Goal: Task Accomplishment & Management: Use online tool/utility

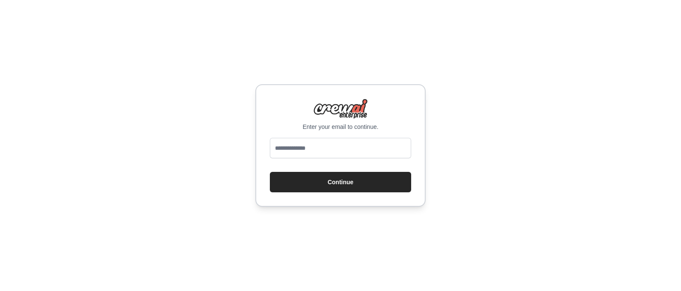
type input "**********"
click at [362, 182] on button "Continue" at bounding box center [340, 182] width 141 height 20
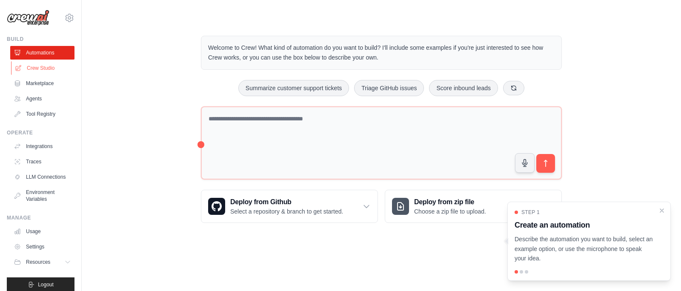
click at [37, 70] on link "Crew Studio" at bounding box center [43, 68] width 64 height 14
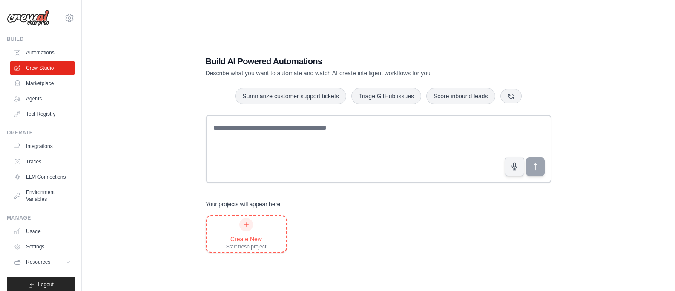
click at [243, 227] on icon at bounding box center [246, 224] width 7 height 7
click at [37, 56] on link "Automations" at bounding box center [43, 53] width 64 height 14
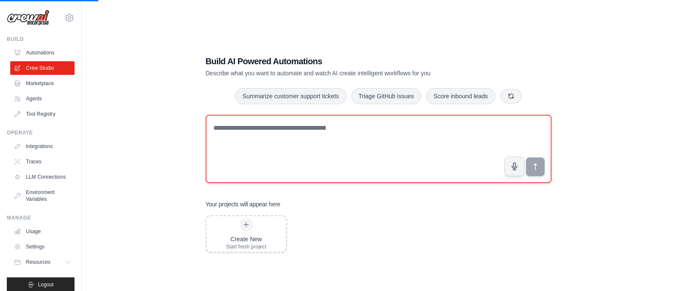
click at [262, 129] on textarea at bounding box center [379, 149] width 346 height 68
type textarea "*********"
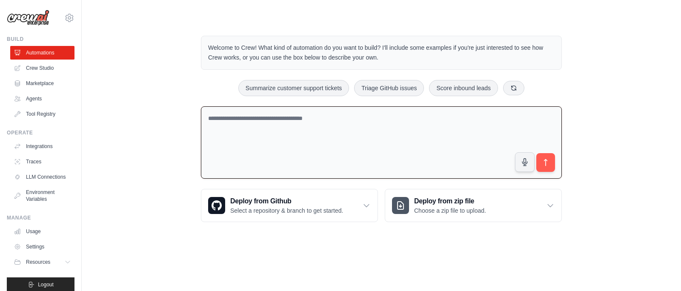
click at [270, 126] on textarea at bounding box center [381, 142] width 361 height 73
click at [265, 118] on textarea "**********" at bounding box center [381, 142] width 361 height 73
type textarea "**********"
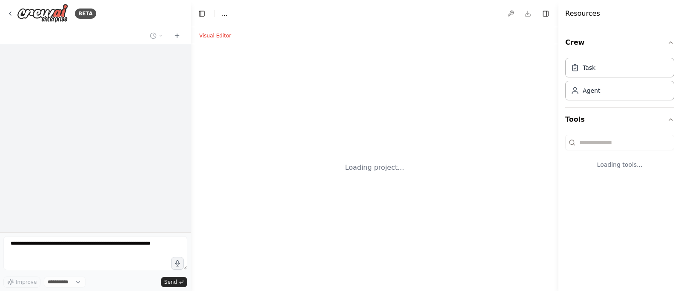
select select "****"
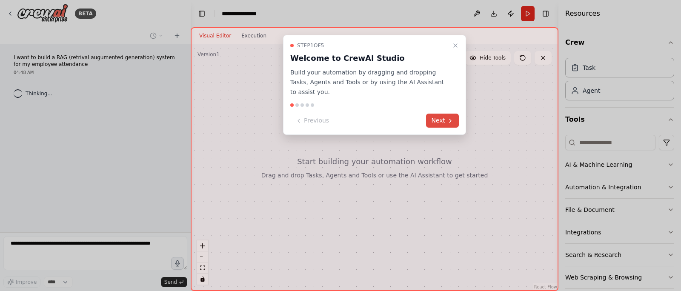
click at [447, 120] on icon at bounding box center [450, 121] width 7 height 7
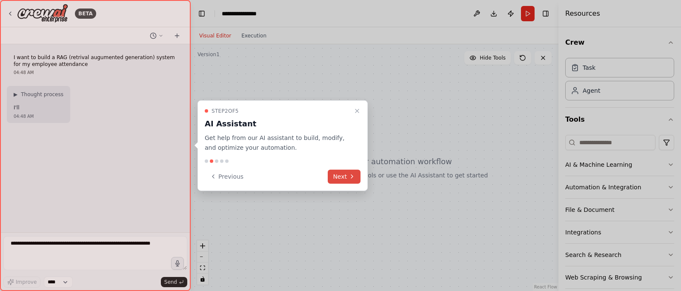
click at [342, 178] on button "Next" at bounding box center [344, 176] width 33 height 14
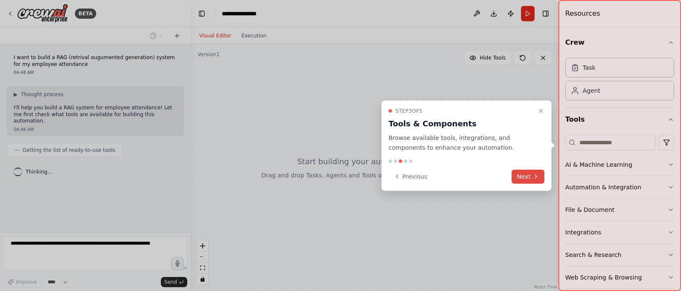
click at [527, 176] on button "Next" at bounding box center [528, 176] width 33 height 14
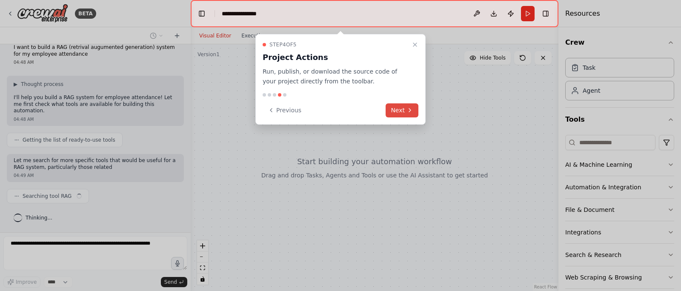
click at [394, 107] on button "Next" at bounding box center [402, 110] width 33 height 14
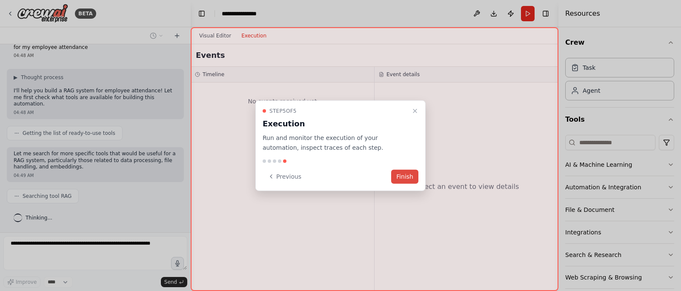
scroll to position [38, 0]
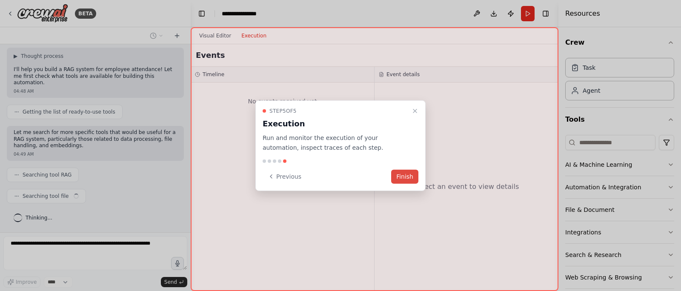
click at [406, 176] on button "Finish" at bounding box center [404, 176] width 27 height 14
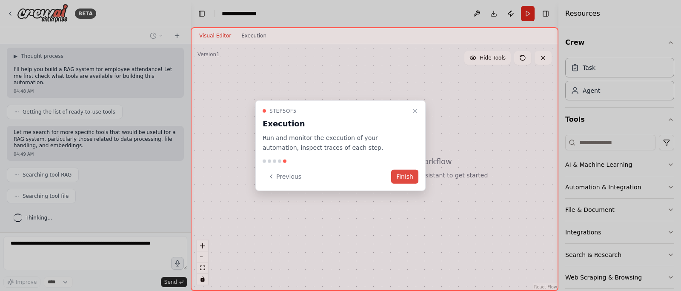
scroll to position [60, 0]
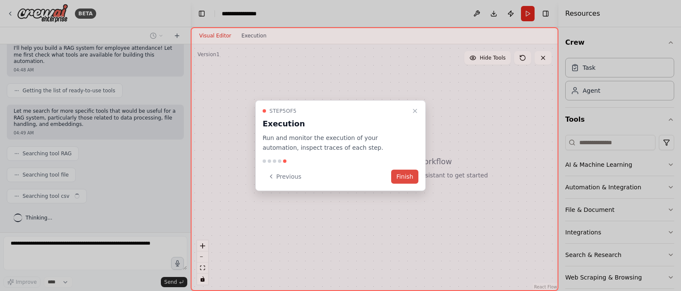
click at [401, 175] on button "Finish" at bounding box center [404, 176] width 27 height 14
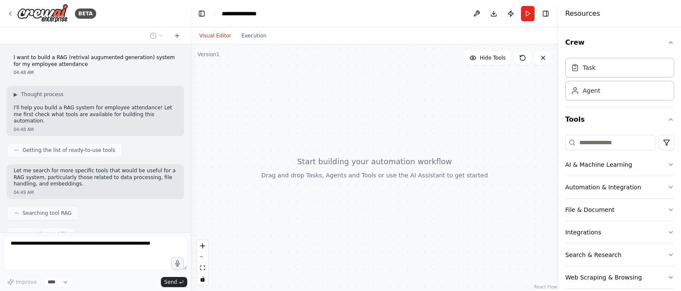
scroll to position [2, 0]
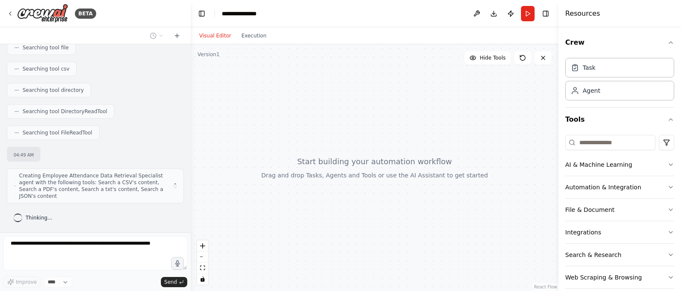
click at [55, 61] on div "I want to build a RAG (retrival augumented generation) system for my employee a…" at bounding box center [95, 138] width 191 height 188
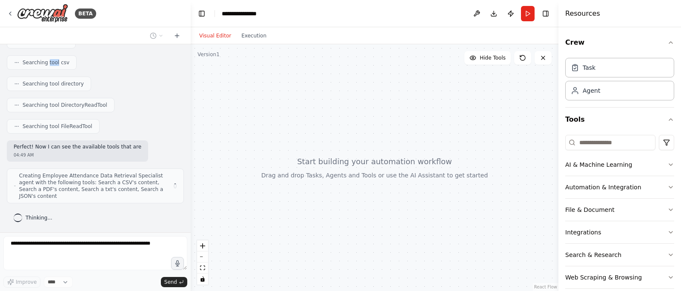
click at [55, 61] on span "Searching tool csv" at bounding box center [46, 62] width 47 height 7
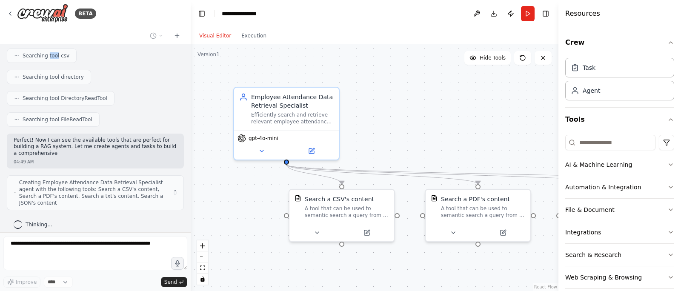
scroll to position [207, 0]
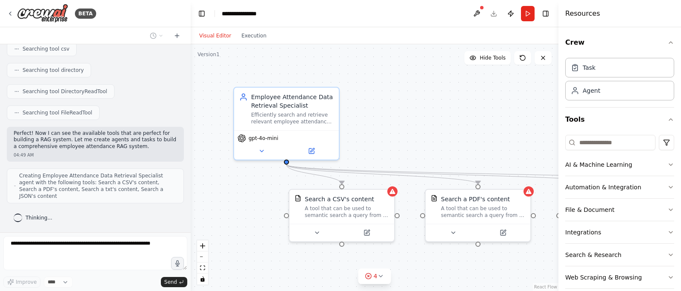
click at [113, 70] on div "Searching tool directory" at bounding box center [95, 70] width 177 height 14
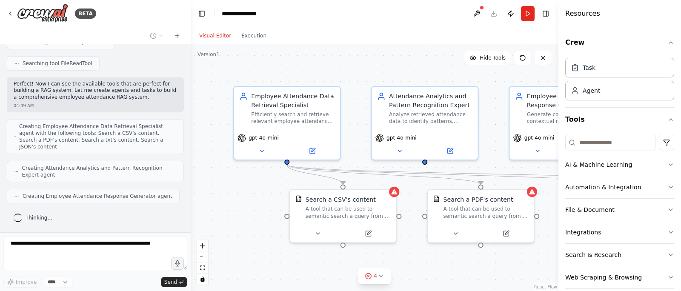
scroll to position [313, 0]
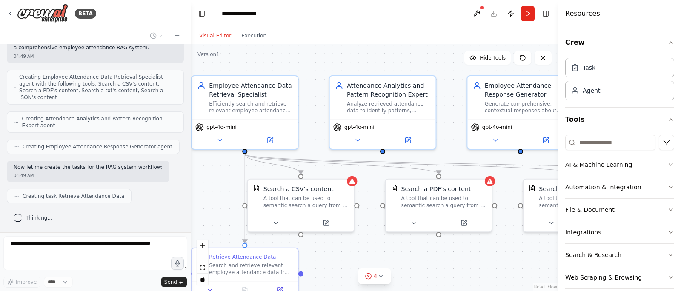
drag, startPoint x: 264, startPoint y: 170, endPoint x: 222, endPoint y: 159, distance: 43.5
click at [222, 159] on div ".deletable-edge-delete-btn { width: 20px; height: 20px; border: 0px solid #ffff…" at bounding box center [375, 167] width 368 height 247
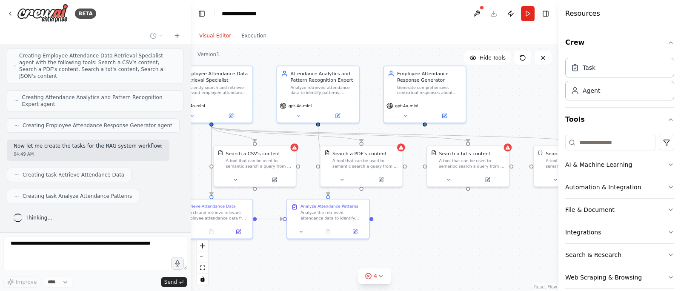
scroll to position [355, 0]
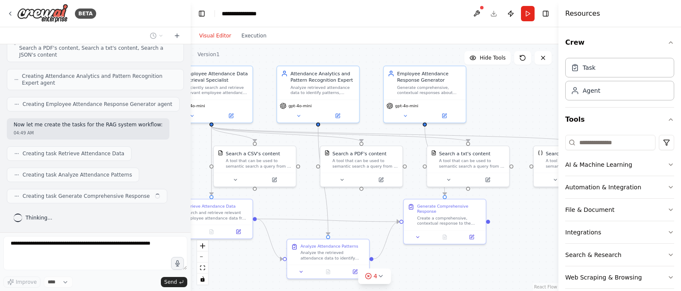
drag, startPoint x: 204, startPoint y: 182, endPoint x: 178, endPoint y: 148, distance: 43.0
click at [178, 148] on div "BETA I want to build a RAG (retrival augumented generation) system for my emplo…" at bounding box center [340, 145] width 681 height 291
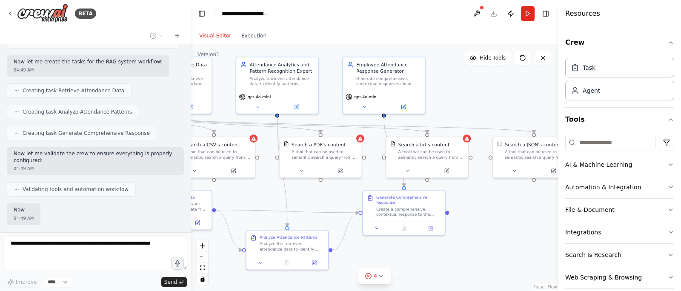
scroll to position [468, 0]
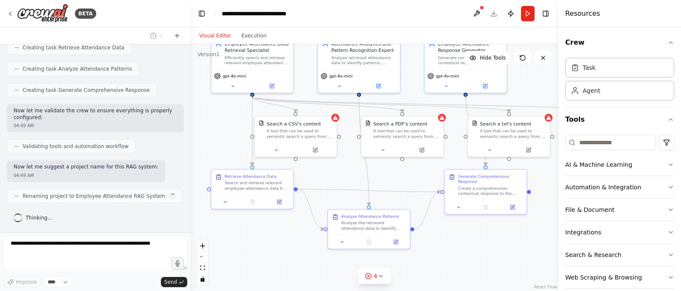
drag, startPoint x: 513, startPoint y: 207, endPoint x: 554, endPoint y: 177, distance: 50.6
click at [554, 177] on div ".deletable-edge-delete-btn { width: 20px; height: 20px; border: 0px solid #ffff…" at bounding box center [375, 167] width 368 height 247
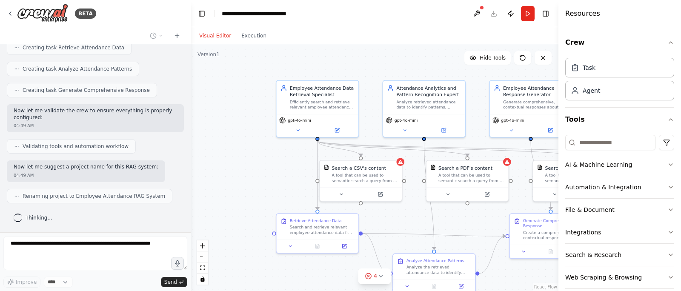
drag, startPoint x: 265, startPoint y: 232, endPoint x: 330, endPoint y: 276, distance: 78.8
click at [330, 276] on div ".deletable-edge-delete-btn { width: 20px; height: 20px; border: 0px solid #ffff…" at bounding box center [375, 167] width 368 height 247
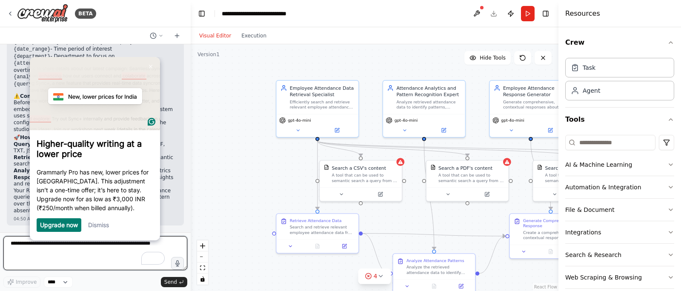
scroll to position [819, 0]
click at [101, 228] on link "Dismiss" at bounding box center [98, 224] width 21 height 7
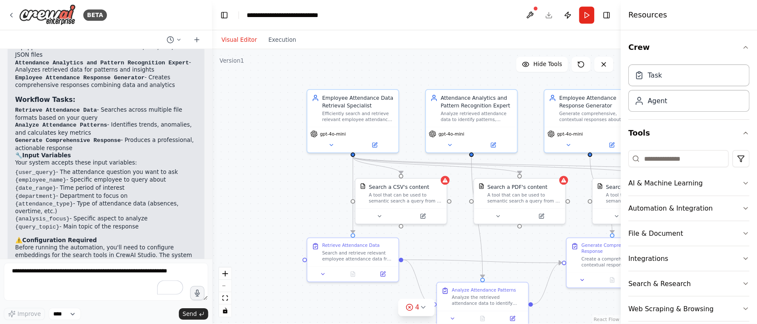
scroll to position [611, 0]
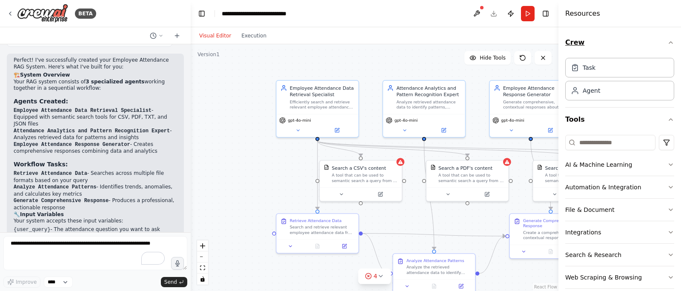
click at [669, 42] on icon "button" at bounding box center [670, 43] width 3 height 2
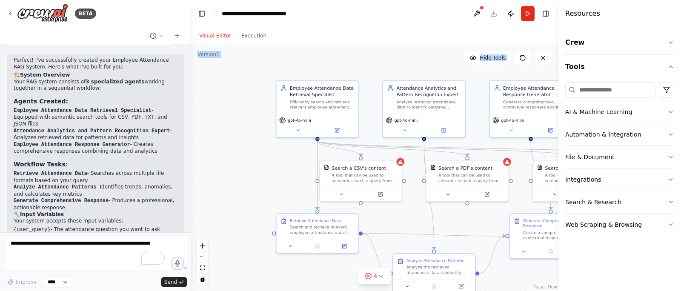
drag, startPoint x: 547, startPoint y: 40, endPoint x: 422, endPoint y: 58, distance: 126.5
click at [422, 58] on div "Visual Editor Execution Version 1 Hide Tools .deletable-edge-delete-btn { width…" at bounding box center [375, 159] width 368 height 264
click at [422, 58] on div ".deletable-edge-delete-btn { width: 20px; height: 20px; border: 0px solid #ffff…" at bounding box center [375, 167] width 368 height 247
click at [546, 58] on icon at bounding box center [543, 58] width 7 height 7
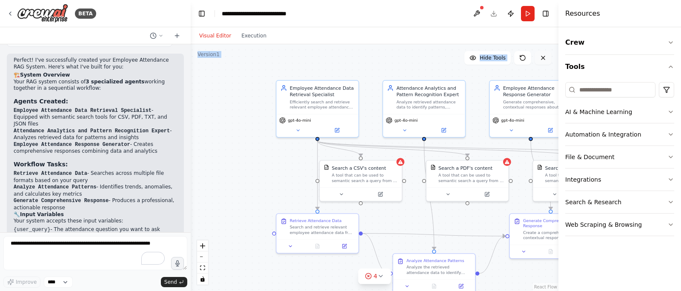
click at [546, 58] on icon at bounding box center [543, 58] width 7 height 7
click at [426, 59] on div ".deletable-edge-delete-btn { width: 20px; height: 20px; border: 0px solid #ffff…" at bounding box center [375, 167] width 368 height 247
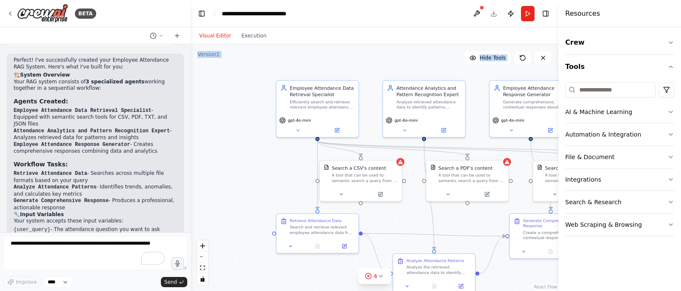
click at [330, 59] on div ".deletable-edge-delete-btn { width: 20px; height: 20px; border: 0px solid #ffff…" at bounding box center [375, 167] width 368 height 247
click at [268, 178] on div ".deletable-edge-delete-btn { width: 20px; height: 20px; border: 0px solid #ffff…" at bounding box center [375, 167] width 368 height 247
click at [248, 144] on div ".deletable-edge-delete-btn { width: 20px; height: 20px; border: 0px solid #ffff…" at bounding box center [375, 167] width 368 height 247
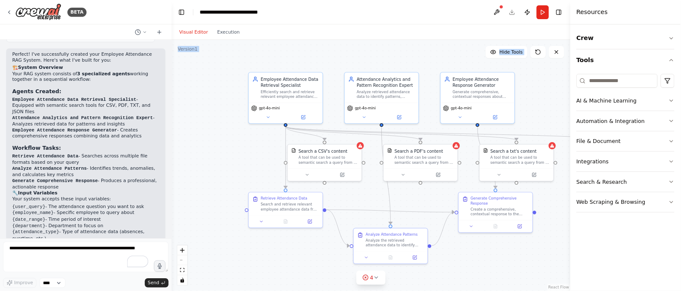
scroll to position [611, 0]
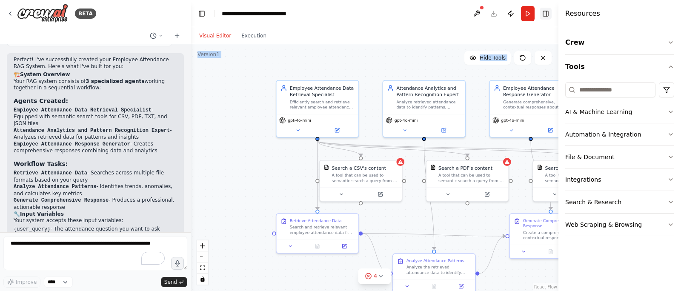
click at [545, 14] on button "Toggle Right Sidebar" at bounding box center [546, 14] width 12 height 12
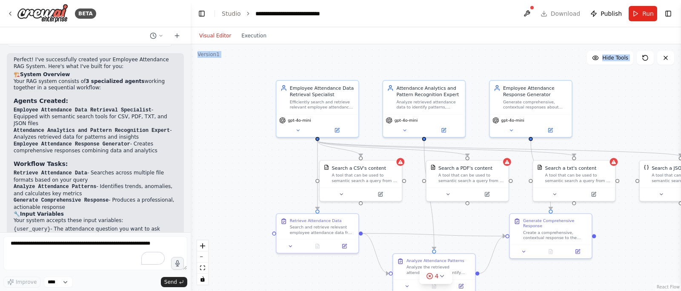
click at [481, 48] on div ".deletable-edge-delete-btn { width: 20px; height: 20px; border: 0px solid #ffff…" at bounding box center [436, 167] width 491 height 247
click at [577, 75] on div ".deletable-edge-delete-btn { width: 20px; height: 20px; border: 0px solid #ffff…" at bounding box center [436, 167] width 491 height 247
click at [549, 58] on div ".deletable-edge-delete-btn { width: 20px; height: 20px; border: 0px solid #ffff…" at bounding box center [436, 167] width 491 height 247
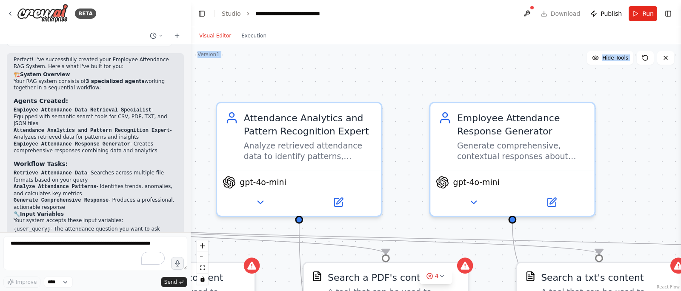
click at [529, 74] on div ".deletable-edge-delete-btn { width: 20px; height: 20px; border: 0px solid #ffff…" at bounding box center [436, 167] width 491 height 247
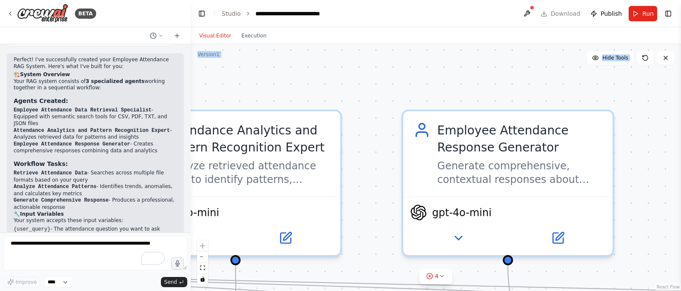
click at [529, 74] on div ".deletable-edge-delete-btn { width: 20px; height: 20px; border: 0px solid #ffff…" at bounding box center [436, 167] width 491 height 247
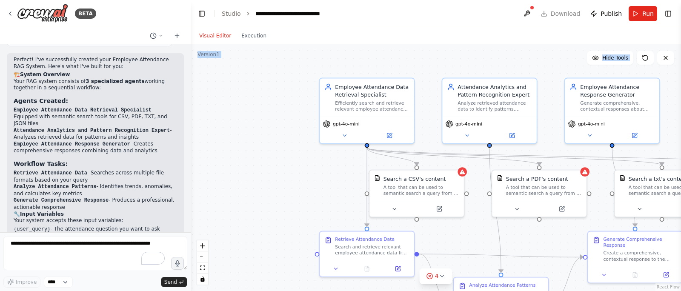
drag, startPoint x: 442, startPoint y: 64, endPoint x: 535, endPoint y: 51, distance: 93.7
click at [535, 51] on div ".deletable-edge-delete-btn { width: 20px; height: 20px; border: 0px solid #ffff…" at bounding box center [436, 167] width 491 height 247
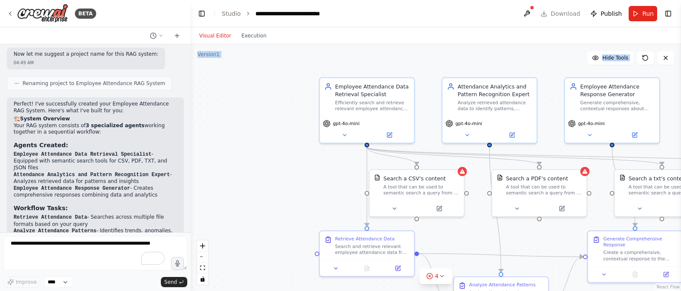
scroll to position [606, 0]
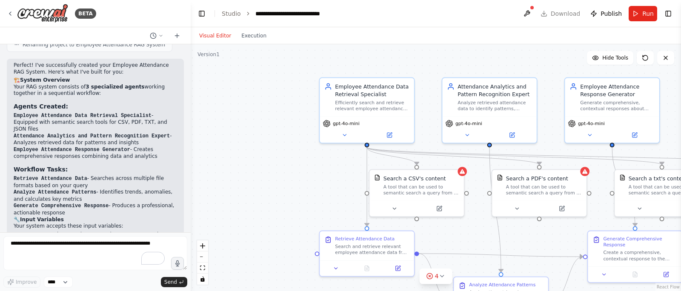
click at [32, 119] on code "Employee Attendance Data Retrieval Specialist" at bounding box center [83, 116] width 138 height 6
click at [60, 133] on li "Employee Attendance Data Retrieval Specialist - Equipped with semantic search t…" at bounding box center [96, 122] width 164 height 20
click at [357, 98] on div "Employee Attendance Data Retrieval Specialist Efficiently search and retrieve r…" at bounding box center [372, 95] width 75 height 29
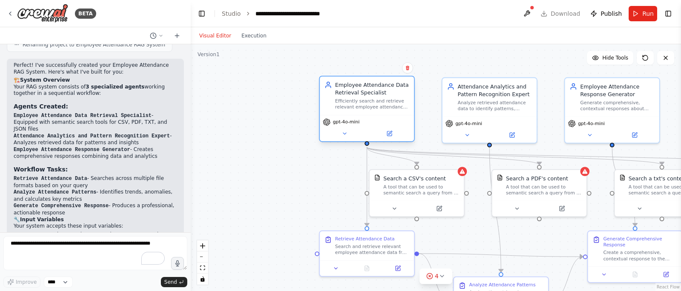
click at [382, 106] on div "Efficiently search and retrieve relevant employee attendance information from v…" at bounding box center [372, 104] width 75 height 12
click at [348, 133] on button at bounding box center [344, 133] width 43 height 9
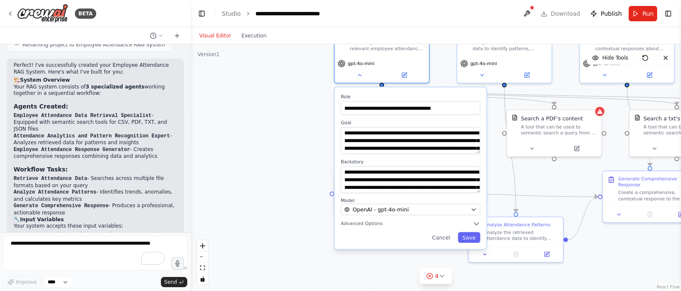
drag, startPoint x: 276, startPoint y: 150, endPoint x: 291, endPoint y: 90, distance: 61.9
click at [291, 90] on div ".deletable-edge-delete-btn { width: 20px; height: 20px; border: 0px solid #ffff…" at bounding box center [436, 167] width 491 height 247
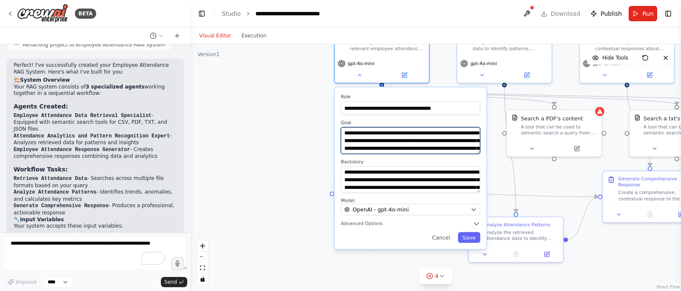
click at [394, 138] on textarea "**********" at bounding box center [411, 140] width 140 height 27
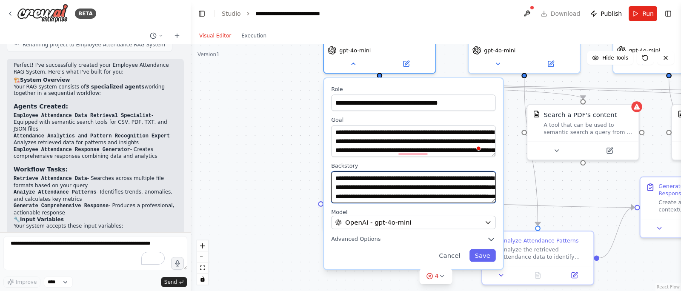
click at [387, 187] on textarea "**********" at bounding box center [413, 188] width 165 height 32
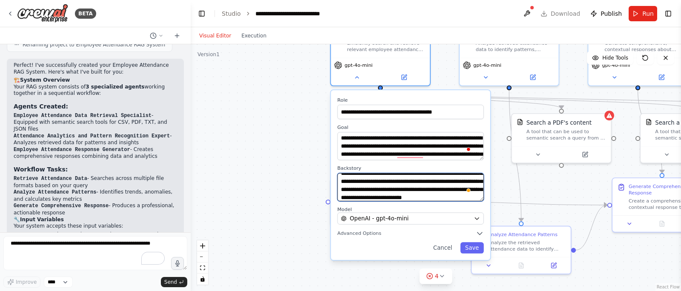
scroll to position [40, 0]
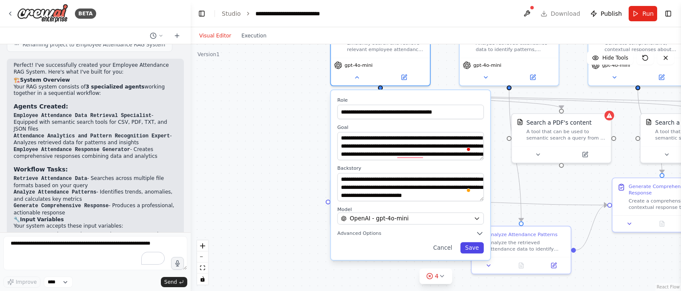
click at [473, 249] on button "Save" at bounding box center [471, 247] width 23 height 11
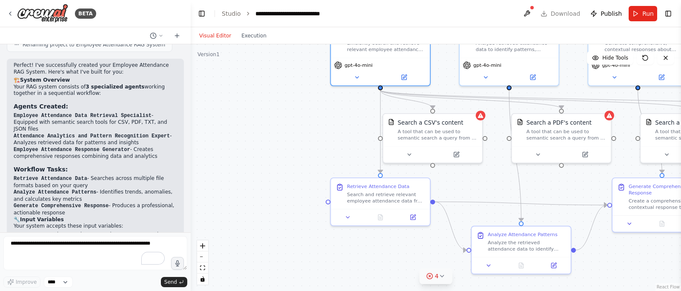
click at [442, 277] on icon at bounding box center [441, 277] width 3 height 2
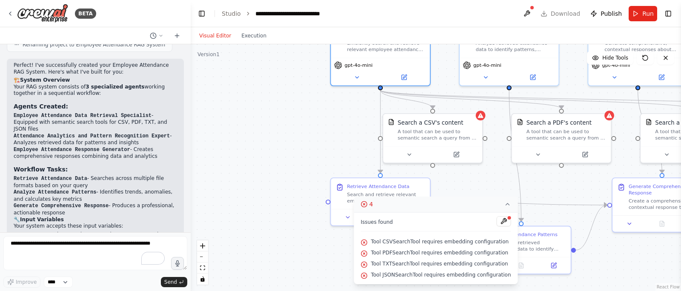
click at [406, 244] on span "Tool CSVSearchTool requires embedding configuration" at bounding box center [440, 241] width 138 height 7
copy div "Tool CSVSearchTool requires embedding configuration"
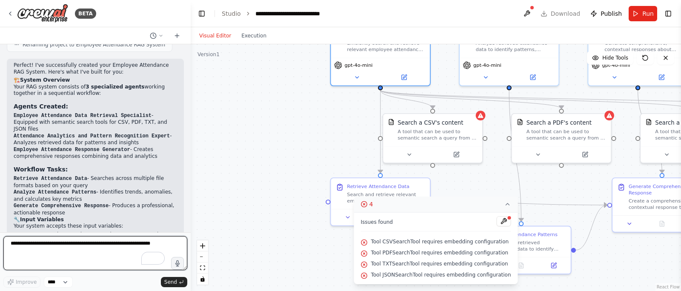
click at [69, 247] on textarea "To enrich screen reader interactions, please activate Accessibility in Grammarl…" at bounding box center [95, 253] width 184 height 34
paste textarea "**********"
type textarea "**********"
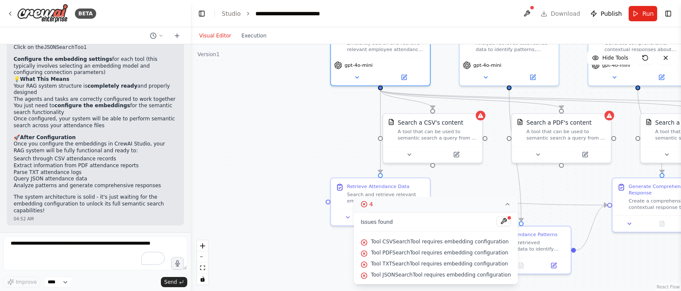
click at [270, 106] on div ".deletable-edge-delete-btn { width: 20px; height: 20px; border: 0px solid #ffff…" at bounding box center [436, 167] width 491 height 247
click at [264, 139] on div ".deletable-edge-delete-btn { width: 20px; height: 20px; border: 0px solid #ffff…" at bounding box center [436, 167] width 491 height 247
click at [646, 12] on span "Run" at bounding box center [648, 13] width 11 height 9
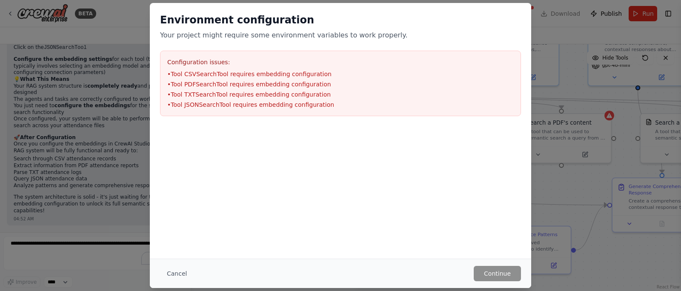
click at [218, 36] on p "Your project might require some environment variables to work properly." at bounding box center [340, 35] width 361 height 10
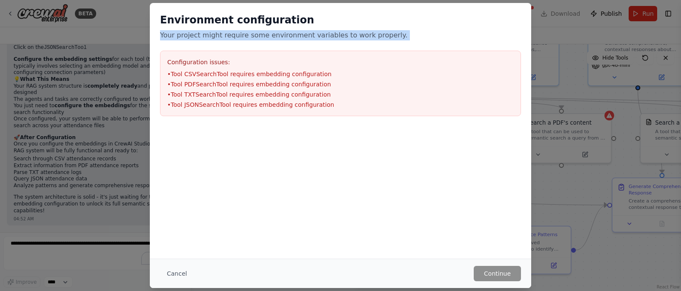
click at [218, 36] on p "Your project might require some environment variables to work properly." at bounding box center [340, 35] width 361 height 10
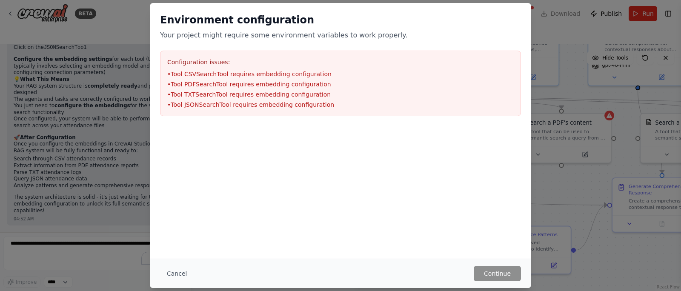
click at [219, 76] on li "• Tool CSVSearchTool requires embedding configuration" at bounding box center [340, 74] width 347 height 9
copy li "• Tool CSVSearchTool requires embedding configuration"
click at [177, 273] on button "Cancel" at bounding box center [177, 273] width 34 height 15
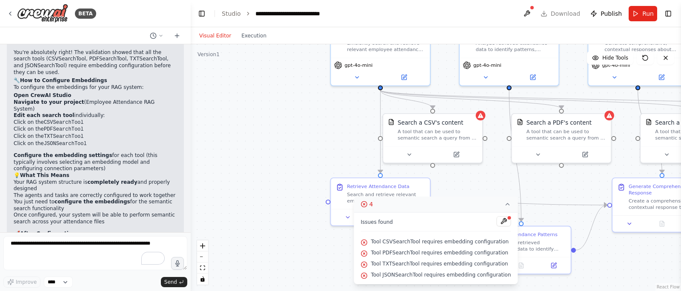
scroll to position [971, 0]
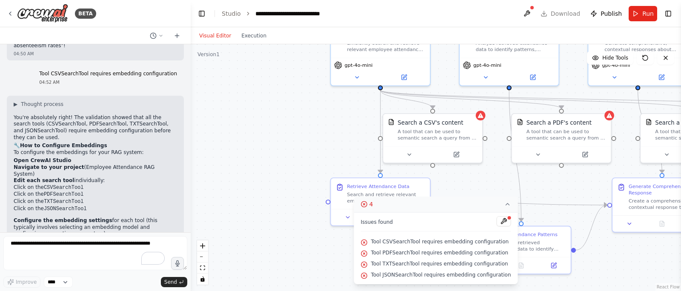
click at [83, 156] on p "To configure the embeddings for your RAG system:" at bounding box center [96, 152] width 164 height 7
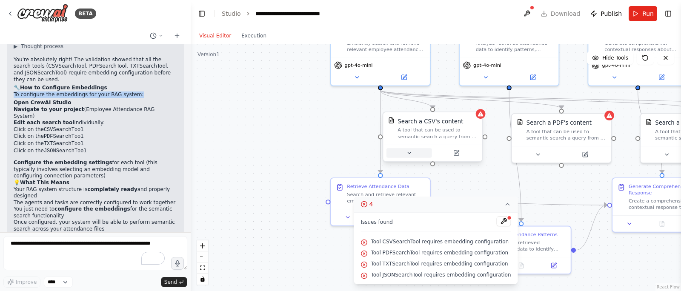
click at [409, 155] on icon at bounding box center [409, 153] width 6 height 6
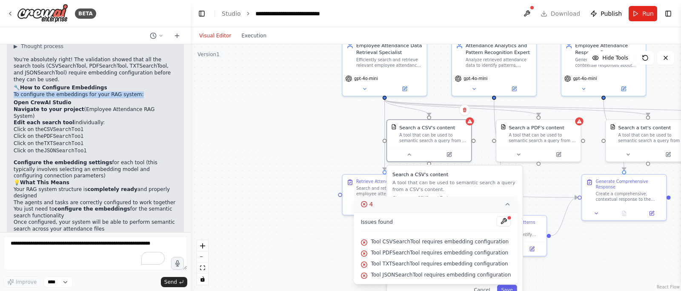
click at [508, 204] on icon at bounding box center [507, 205] width 3 height 2
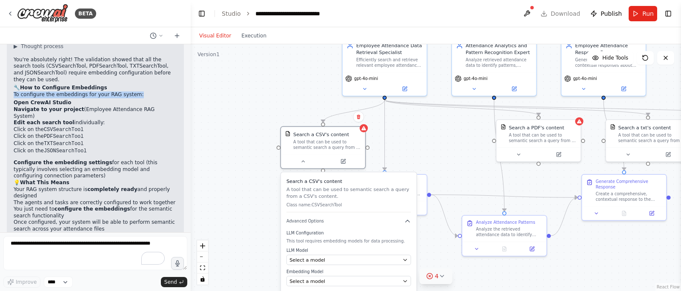
drag, startPoint x: 444, startPoint y: 189, endPoint x: 335, endPoint y: 197, distance: 109.7
click at [335, 197] on p "A tool that can be used to semantic search a query from a CSV's content." at bounding box center [349, 193] width 125 height 14
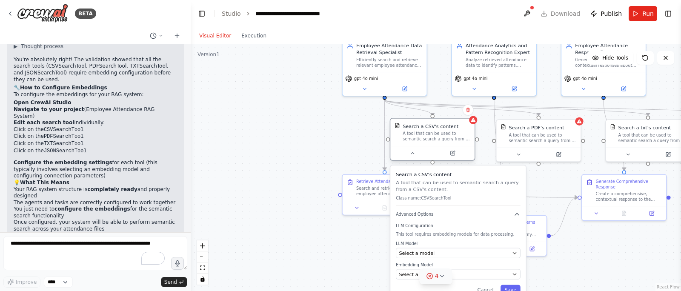
drag, startPoint x: 331, startPoint y: 134, endPoint x: 440, endPoint y: 127, distance: 108.8
click at [440, 127] on div "Search a CSV's content" at bounding box center [431, 126] width 56 height 7
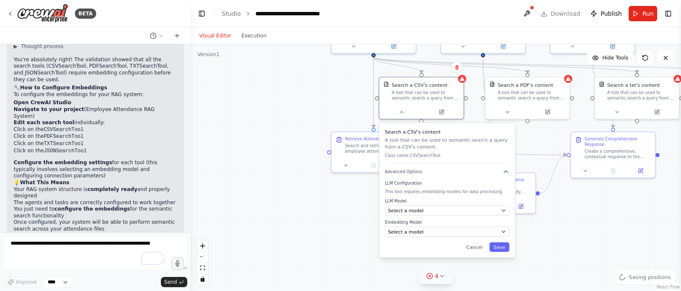
drag, startPoint x: 318, startPoint y: 138, endPoint x: 307, endPoint y: 95, distance: 44.4
click at [307, 95] on div ".deletable-edge-delete-btn { width: 20px; height: 20px; border: 0px solid #ffff…" at bounding box center [436, 167] width 491 height 247
click at [425, 210] on div "Select a model" at bounding box center [443, 210] width 110 height 7
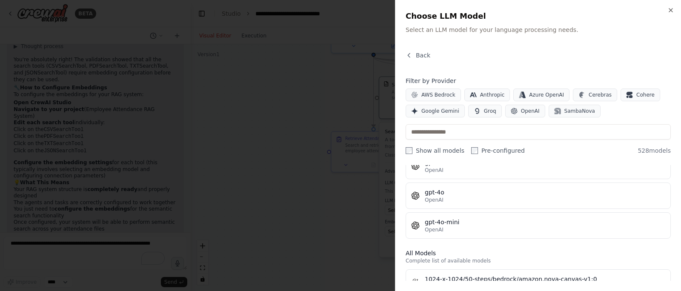
scroll to position [139, 0]
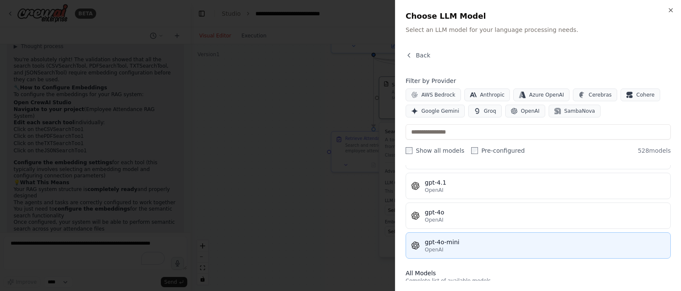
click at [465, 241] on div "gpt-4o-mini" at bounding box center [545, 242] width 241 height 9
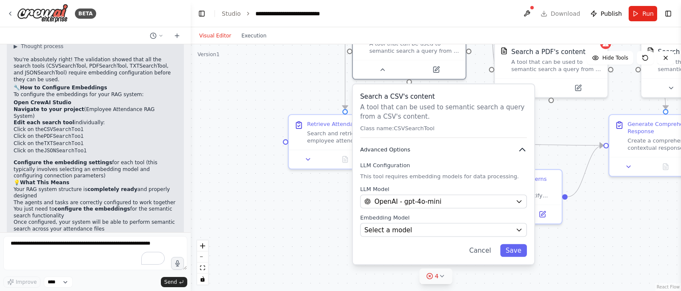
drag, startPoint x: 435, startPoint y: 177, endPoint x: 437, endPoint y: 154, distance: 22.7
click at [437, 154] on div "Search a CSV's content A tool that can be used to semantic search a query from …" at bounding box center [443, 174] width 181 height 180
click at [419, 231] on div "Select a model" at bounding box center [438, 230] width 147 height 9
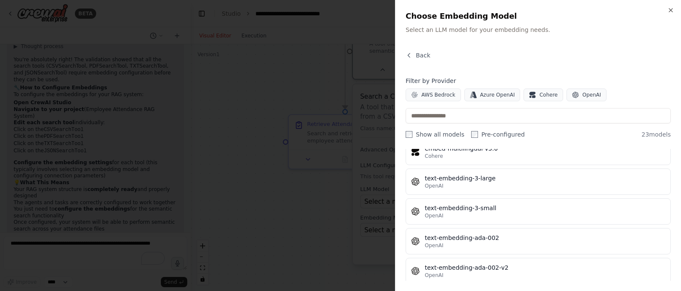
scroll to position [584, 0]
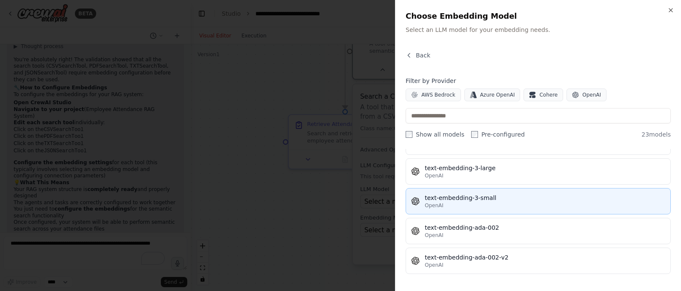
click at [521, 197] on div "text-embedding-3-small" at bounding box center [545, 198] width 241 height 9
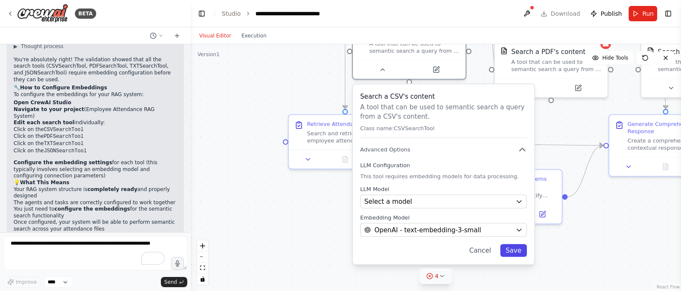
click at [518, 250] on button "Save" at bounding box center [513, 250] width 27 height 13
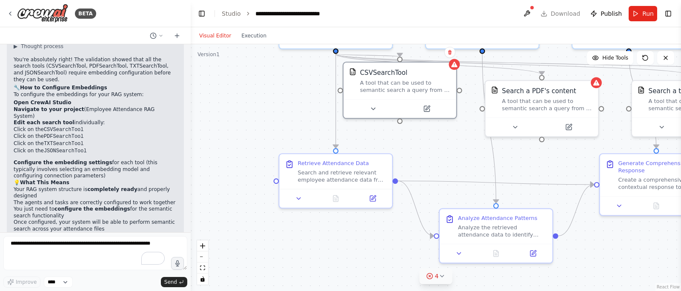
drag, startPoint x: 409, startPoint y: 225, endPoint x: 399, endPoint y: 263, distance: 39.1
click at [399, 263] on div ".deletable-edge-delete-btn { width: 20px; height: 20px; border: 0px solid #ffff…" at bounding box center [436, 167] width 491 height 247
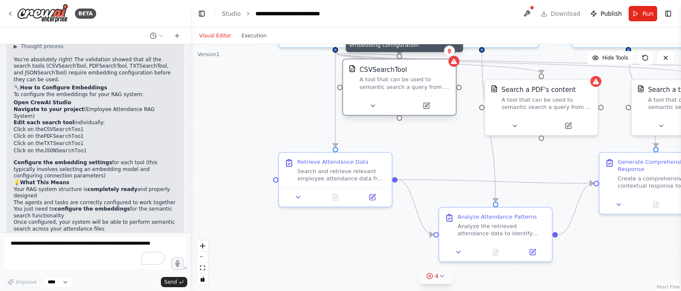
click at [454, 62] on icon at bounding box center [454, 62] width 6 height 6
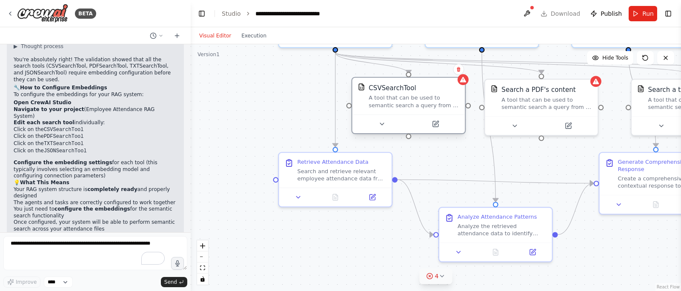
drag, startPoint x: 423, startPoint y: 78, endPoint x: 428, endPoint y: 98, distance: 20.6
click at [428, 98] on div "A tool that can be used to semantic search a query from a CSV's content." at bounding box center [414, 102] width 91 height 14
click at [290, 110] on div ".deletable-edge-delete-btn { width: 20px; height: 20px; border: 0px solid #ffff…" at bounding box center [436, 167] width 491 height 247
click at [371, 129] on button at bounding box center [373, 124] width 52 height 11
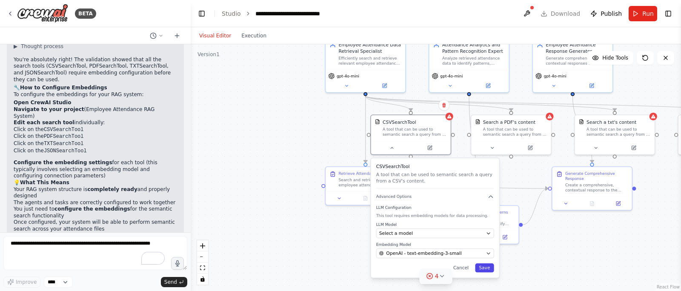
click at [488, 269] on button "Save" at bounding box center [484, 268] width 19 height 9
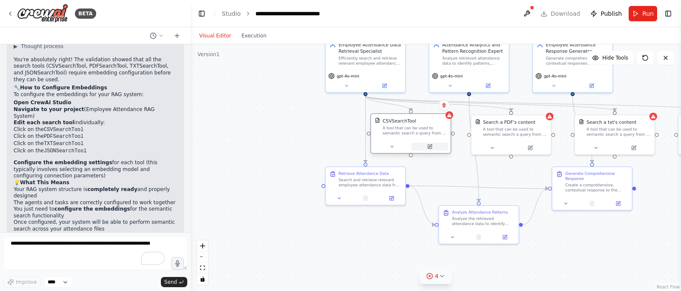
click at [431, 149] on button at bounding box center [430, 147] width 37 height 8
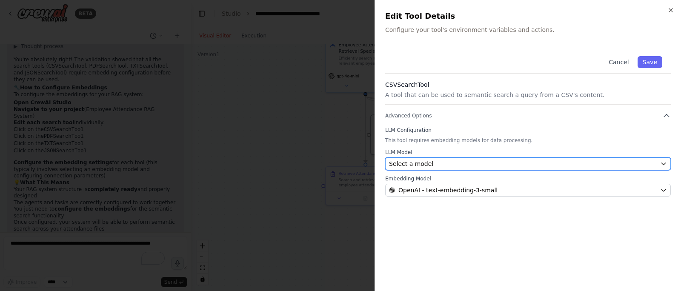
click at [445, 166] on div "Select a model" at bounding box center [523, 164] width 268 height 9
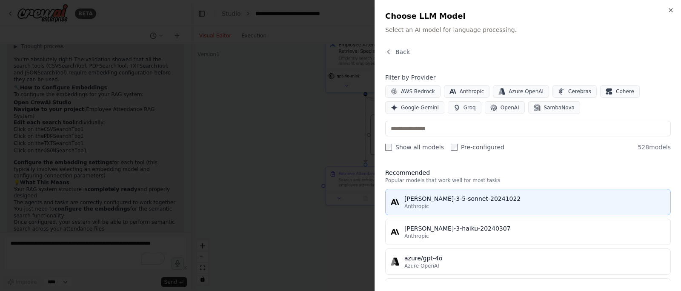
click at [512, 200] on div "claude-3-5-sonnet-20241022" at bounding box center [535, 199] width 261 height 9
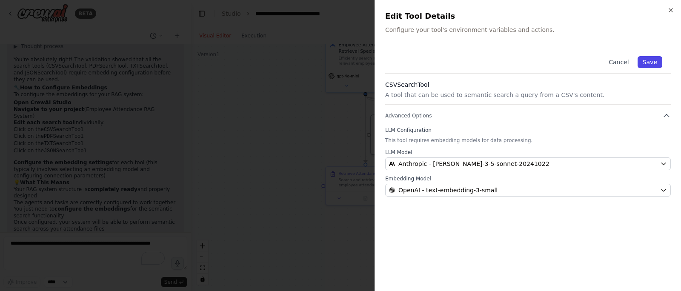
click at [649, 63] on button "Save" at bounding box center [650, 62] width 25 height 12
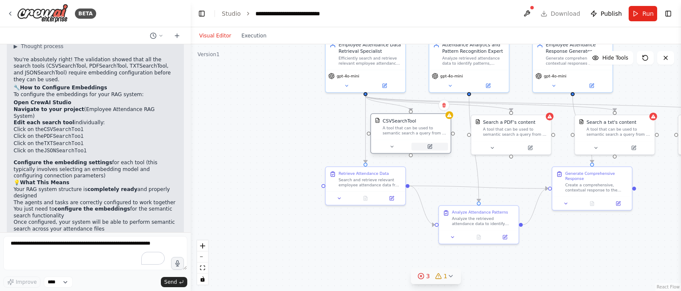
click at [429, 147] on icon at bounding box center [430, 145] width 3 height 3
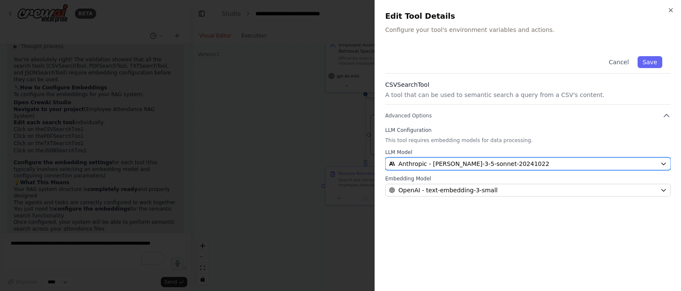
click at [665, 166] on icon "button" at bounding box center [663, 164] width 7 height 7
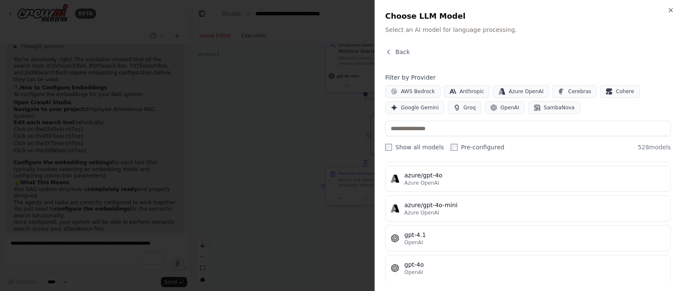
scroll to position [0, 0]
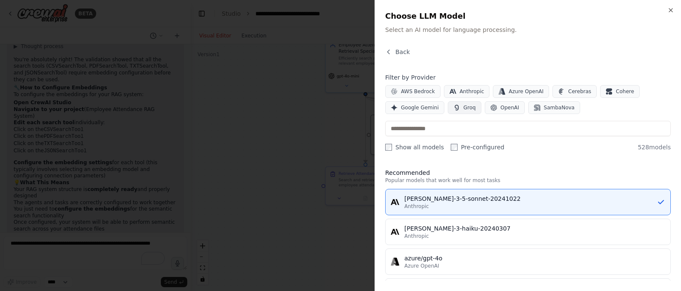
click at [468, 111] on button "Groq" at bounding box center [465, 107] width 34 height 13
click at [517, 198] on div "groq/deepseek-r1-distill-llama-70b" at bounding box center [535, 199] width 261 height 9
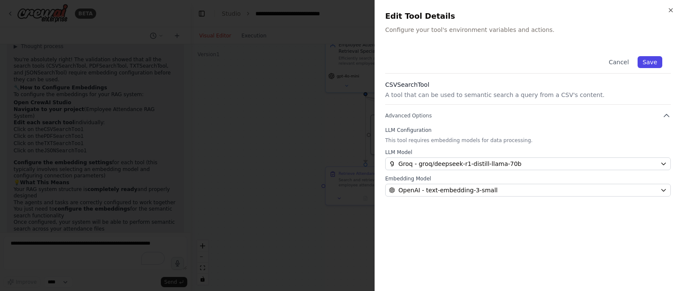
click at [660, 62] on button "Save" at bounding box center [650, 62] width 25 height 12
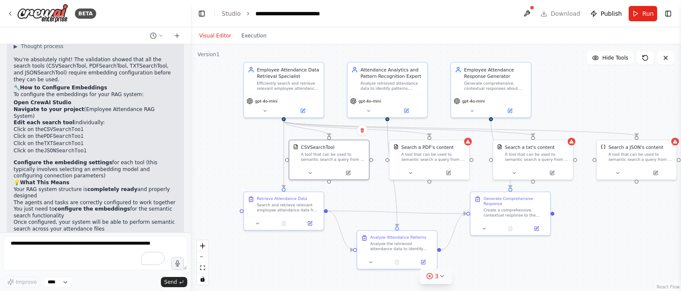
drag, startPoint x: 318, startPoint y: 126, endPoint x: 236, endPoint y: 151, distance: 85.1
click at [236, 151] on div ".deletable-edge-delete-btn { width: 20px; height: 20px; border: 0px solid #ffff…" at bounding box center [436, 167] width 491 height 247
click at [652, 12] on span "Run" at bounding box center [648, 13] width 11 height 9
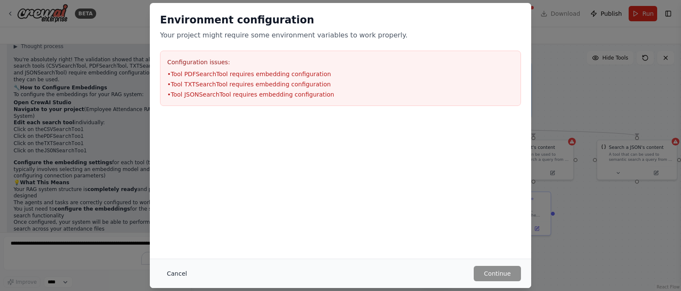
click at [172, 277] on button "Cancel" at bounding box center [177, 273] width 34 height 15
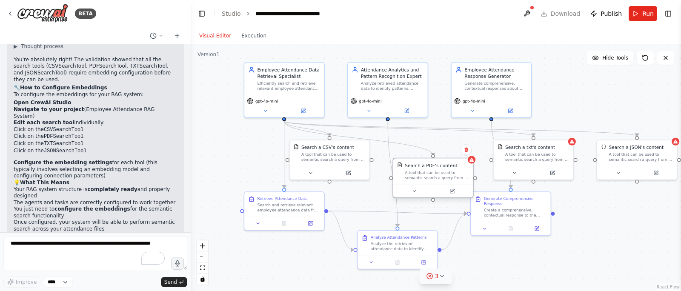
drag, startPoint x: 431, startPoint y: 157, endPoint x: 438, endPoint y: 175, distance: 19.7
click at [438, 175] on div "A tool that can be used to semantic search a query from a PDF's content." at bounding box center [437, 175] width 64 height 10
drag, startPoint x: 438, startPoint y: 175, endPoint x: 421, endPoint y: 173, distance: 17.6
click at [421, 173] on div "A tool that can be used to semantic search a query from a PDF's content." at bounding box center [437, 175] width 64 height 10
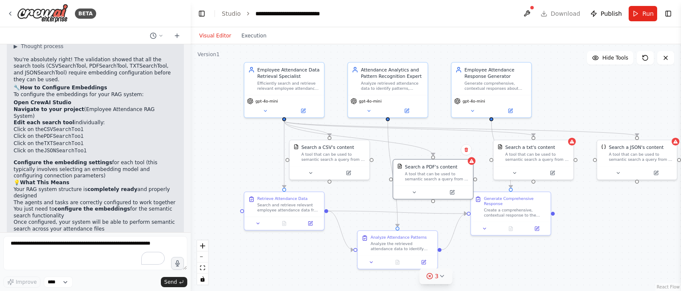
click at [212, 37] on button "Visual Editor" at bounding box center [215, 36] width 42 height 10
click at [467, 151] on icon at bounding box center [466, 149] width 3 height 5
click at [438, 152] on button "Confirm" at bounding box center [442, 150] width 30 height 10
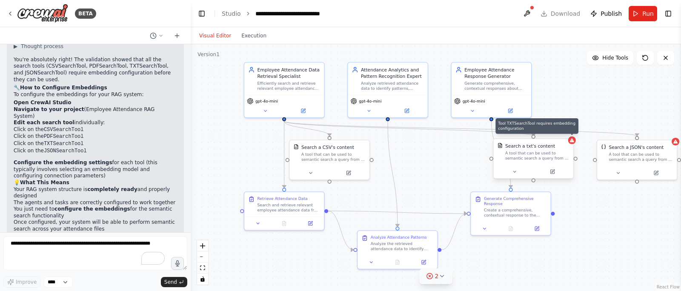
click at [572, 143] on icon at bounding box center [572, 140] width 5 height 5
click at [566, 131] on icon at bounding box center [566, 130] width 3 height 5
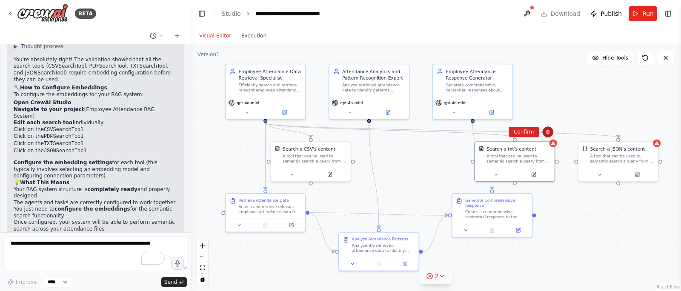
drag, startPoint x: 566, startPoint y: 131, endPoint x: 540, endPoint y: 133, distance: 26.1
click at [546, 133] on icon at bounding box center [547, 132] width 3 height 5
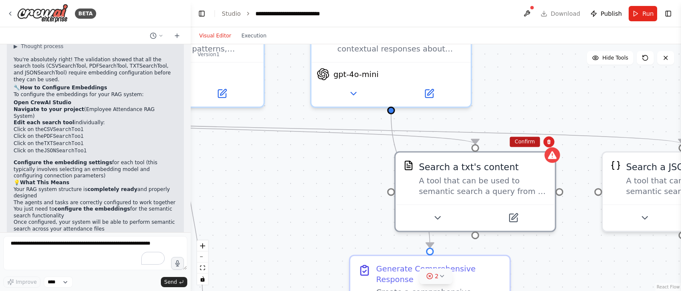
click at [521, 143] on button "Confirm" at bounding box center [525, 142] width 30 height 10
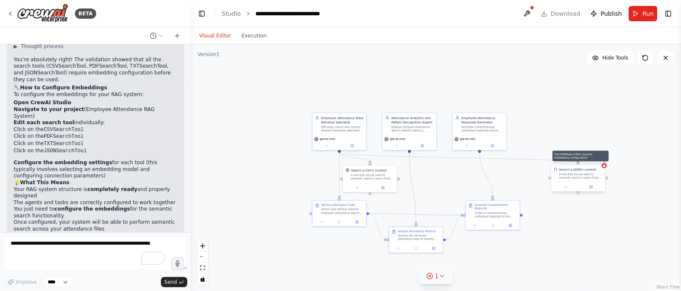
click at [604, 166] on icon at bounding box center [604, 165] width 3 height 3
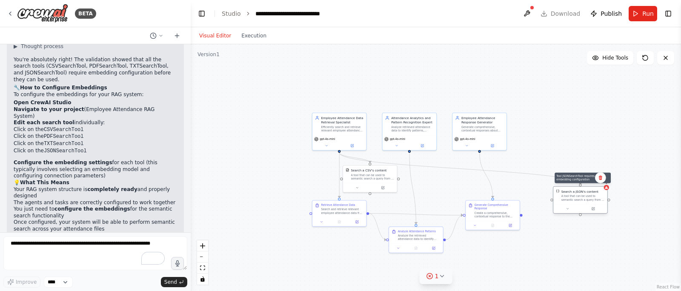
drag, startPoint x: 604, startPoint y: 166, endPoint x: 606, endPoint y: 189, distance: 23.1
click at [606, 189] on div at bounding box center [606, 187] width 5 height 5
click at [601, 179] on icon at bounding box center [600, 177] width 5 height 5
click at [575, 177] on button "Confirm" at bounding box center [577, 178] width 30 height 10
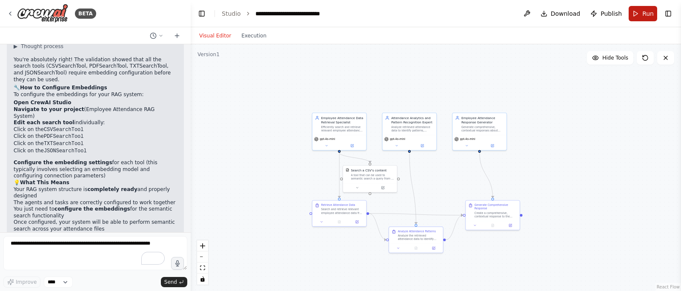
click at [642, 17] on button "Run" at bounding box center [643, 13] width 29 height 15
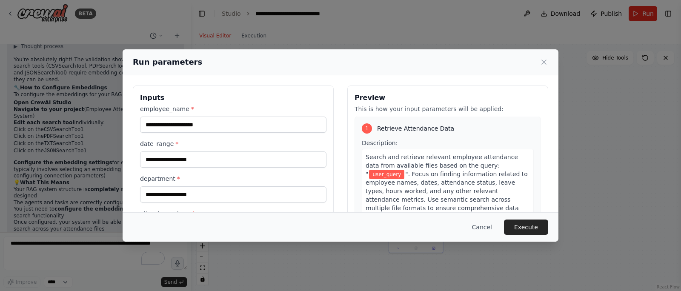
scroll to position [2, 0]
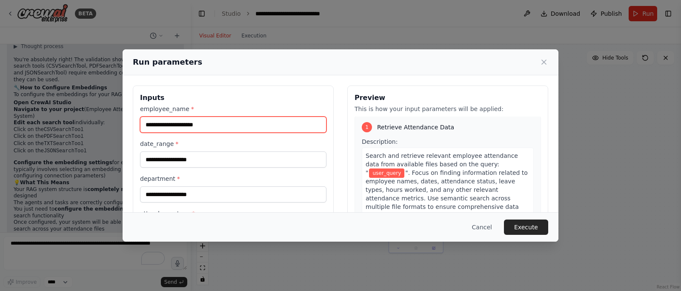
click at [182, 126] on input "employee_name *" at bounding box center [233, 125] width 187 height 16
type input "*******"
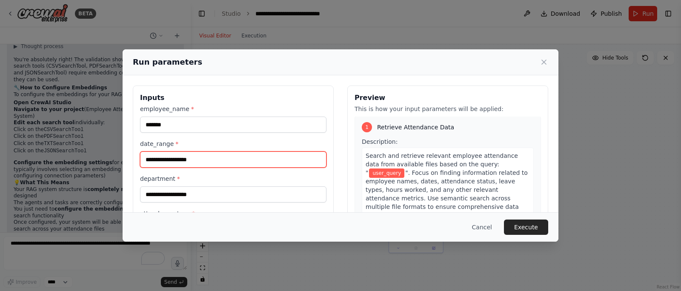
click at [171, 165] on input "date_range *" at bounding box center [233, 160] width 187 height 16
drag, startPoint x: 171, startPoint y: 165, endPoint x: 186, endPoint y: 158, distance: 16.2
click at [186, 158] on input "**********" at bounding box center [233, 160] width 187 height 16
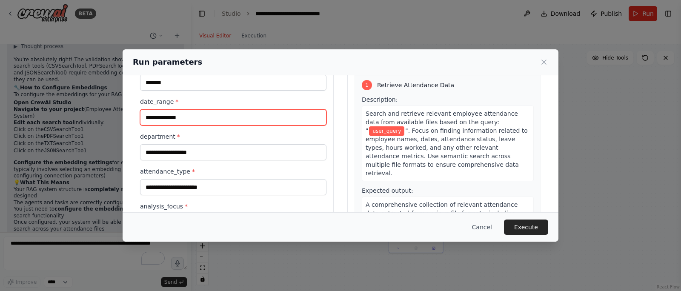
type input "**********"
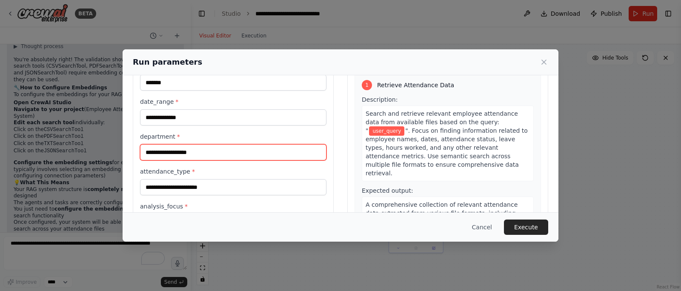
click at [184, 150] on input "department *" at bounding box center [233, 152] width 187 height 16
type input "**"
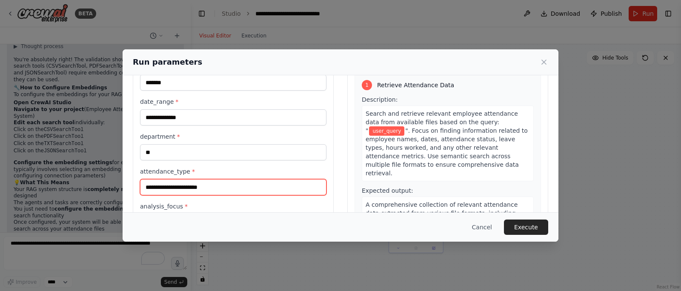
click at [187, 187] on input "attendance_type *" at bounding box center [233, 187] width 187 height 16
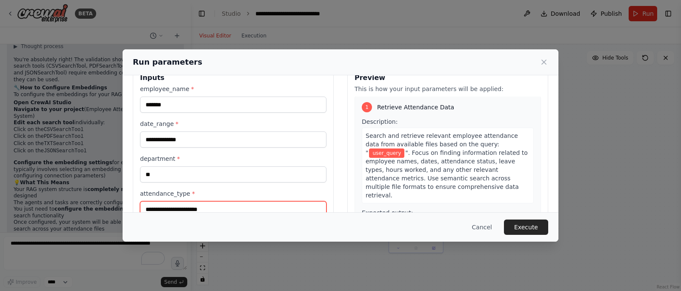
scroll to position [30, 0]
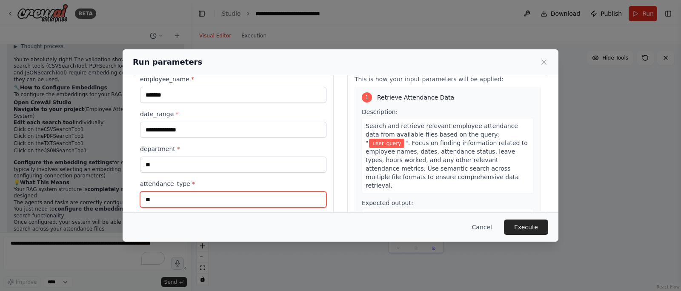
type input "**"
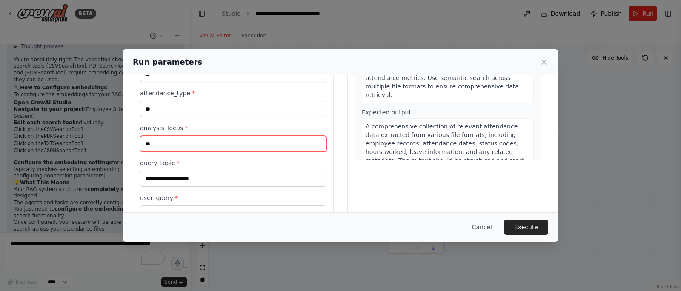
type input "**"
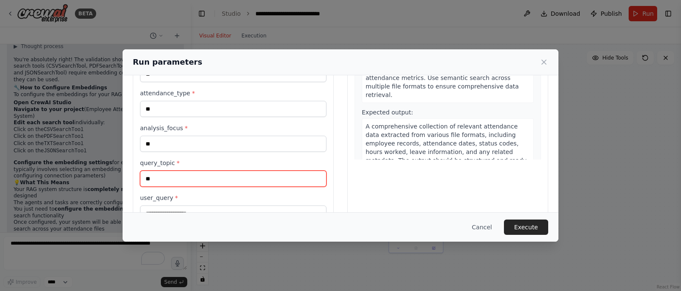
type input "*"
type input "**********"
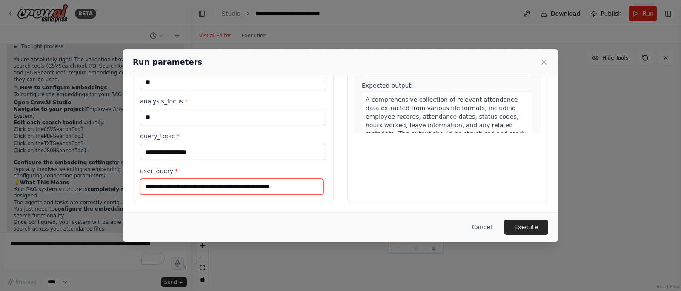
scroll to position [147, 0]
type input "**********"
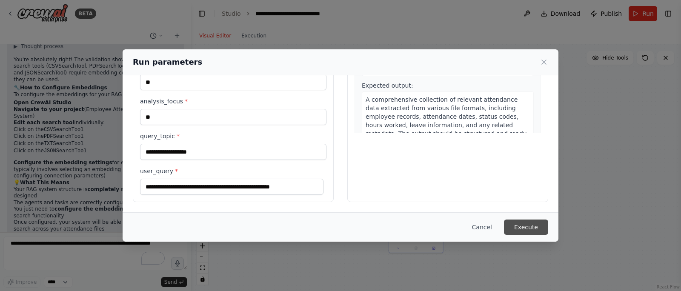
scroll to position [0, 0]
click at [529, 229] on button "Execute" at bounding box center [526, 227] width 44 height 15
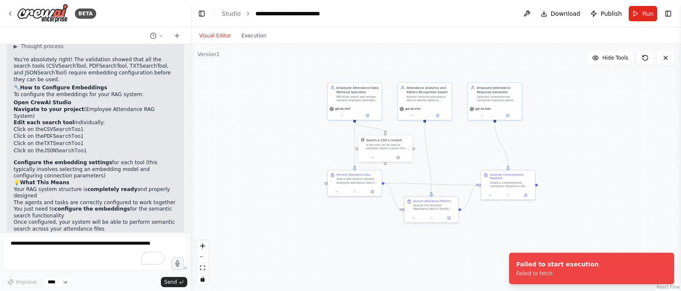
drag, startPoint x: 551, startPoint y: 170, endPoint x: 566, endPoint y: 139, distance: 34.5
click at [566, 139] on div ".deletable-edge-delete-btn { width: 20px; height: 20px; border: 0px solid #ffff…" at bounding box center [436, 167] width 491 height 247
click at [533, 273] on div "Failed to fetch" at bounding box center [558, 273] width 83 height 7
click at [603, 17] on span "Publish" at bounding box center [611, 13] width 21 height 9
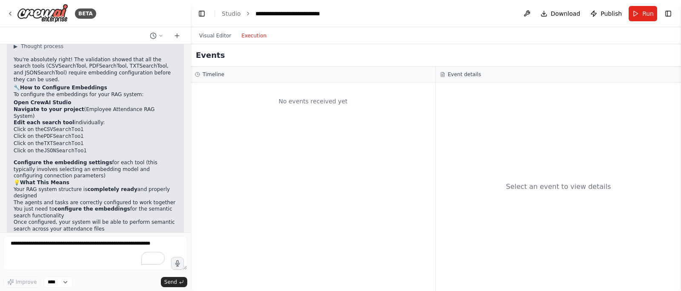
click at [252, 37] on button "Execution" at bounding box center [253, 36] width 35 height 10
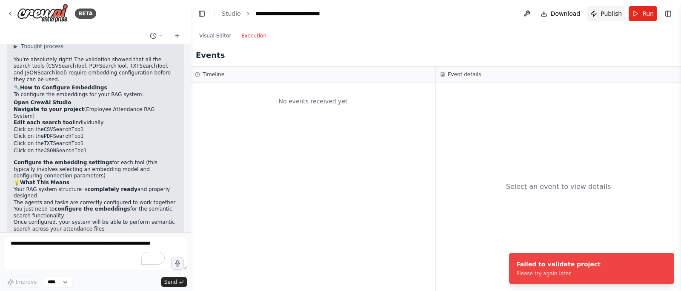
click at [612, 16] on span "Publish" at bounding box center [611, 13] width 21 height 9
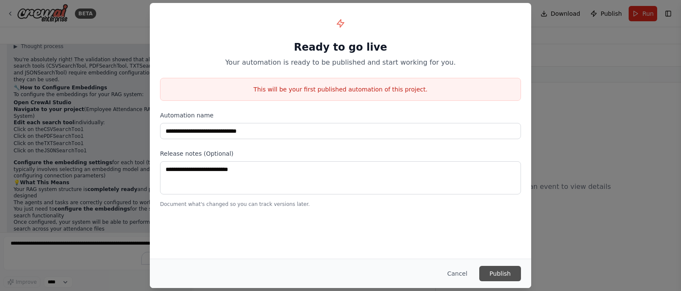
click at [502, 279] on button "Publish" at bounding box center [500, 273] width 42 height 15
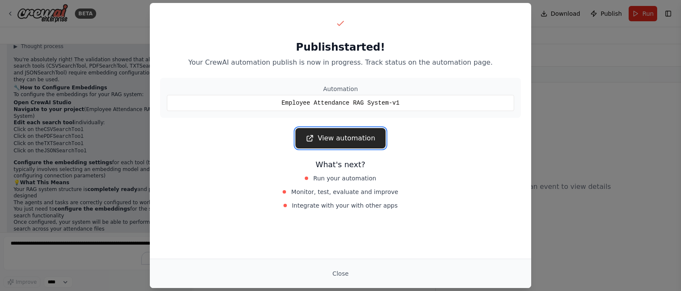
click at [361, 136] on link "View automation" at bounding box center [341, 138] width 90 height 20
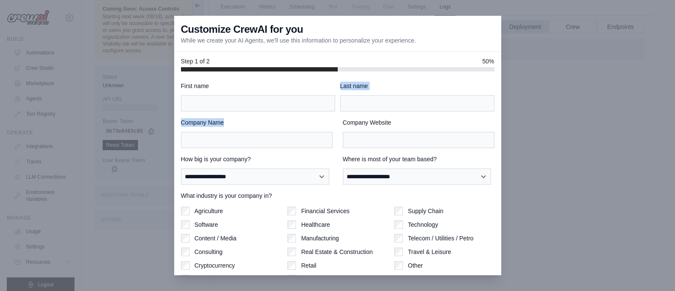
drag, startPoint x: 243, startPoint y: 89, endPoint x: 234, endPoint y: 124, distance: 36.5
click at [234, 124] on div "**********" at bounding box center [337, 195] width 313 height 227
click at [267, 122] on label "Company Name" at bounding box center [257, 122] width 152 height 9
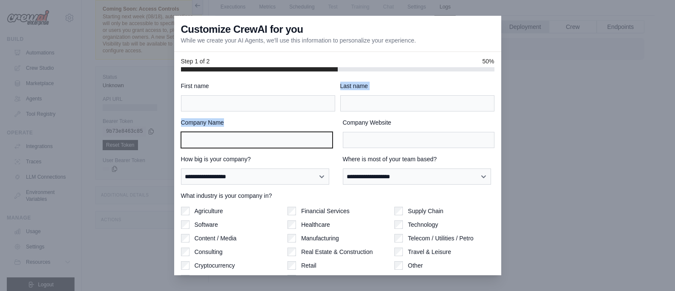
click at [267, 132] on input "Company Name" at bounding box center [257, 140] width 152 height 16
